Goal: Navigation & Orientation: Go to known website

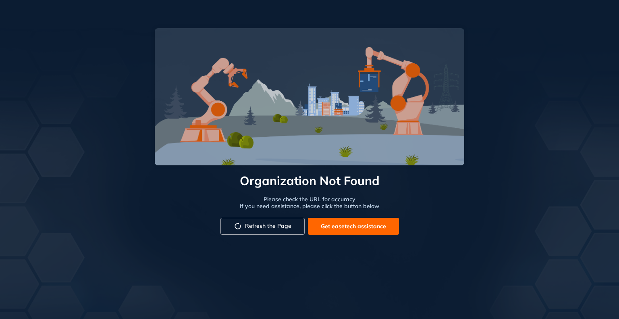
click at [94, 97] on img at bounding box center [309, 187] width 619 height 319
click at [55, 106] on img at bounding box center [309, 187] width 619 height 319
click at [247, 225] on span "Refresh the Page" at bounding box center [268, 225] width 46 height 7
click at [54, 132] on img at bounding box center [309, 187] width 619 height 319
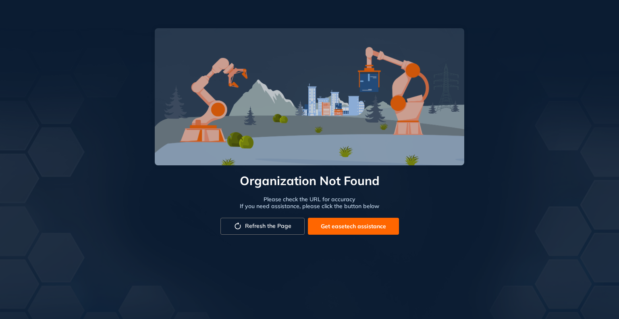
click at [258, 225] on span "Refresh the Page" at bounding box center [268, 225] width 46 height 7
